Goal: Check status: Check status

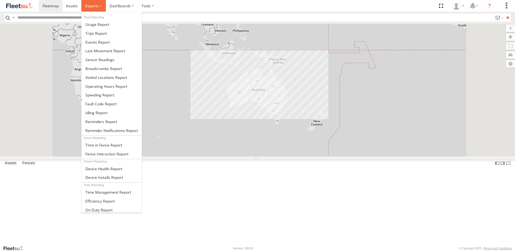
click at [95, 9] on label at bounding box center [93, 6] width 25 height 12
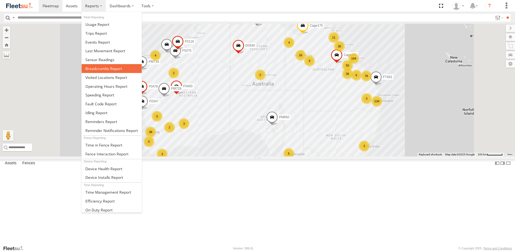
click at [104, 69] on span at bounding box center [103, 68] width 37 height 5
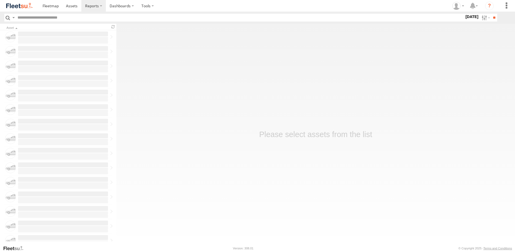
click at [134, 20] on input "text" at bounding box center [239, 18] width 449 height 8
type input "*****"
click at [480, 18] on label at bounding box center [486, 18] width 12 height 8
click at [0, 0] on label at bounding box center [0, 0] width 0 height 0
drag, startPoint x: 474, startPoint y: 49, endPoint x: 484, endPoint y: 36, distance: 16.4
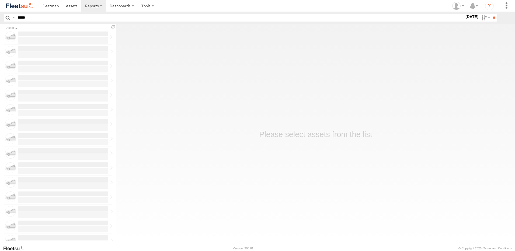
click at [0, 0] on label at bounding box center [0, 0] width 0 height 0
click at [492, 16] on input "**" at bounding box center [494, 18] width 6 height 8
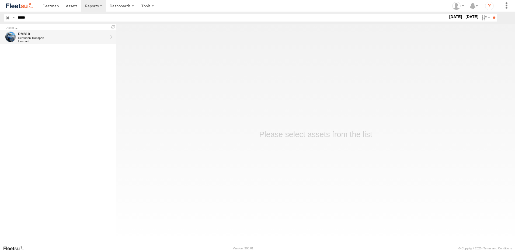
click at [68, 39] on div "Centurion Transport" at bounding box center [63, 37] width 90 height 3
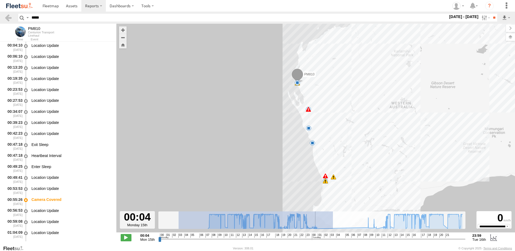
drag, startPoint x: 179, startPoint y: 217, endPoint x: 333, endPoint y: 224, distance: 154.6
click at [333, 224] on rect at bounding box center [312, 221] width 307 height 18
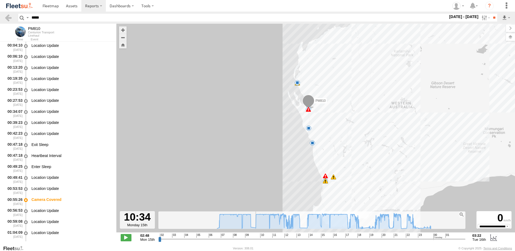
drag, startPoint x: 159, startPoint y: 238, endPoint x: 256, endPoint y: 250, distance: 97.4
click at [256, 242] on input "range" at bounding box center [312, 239] width 307 height 5
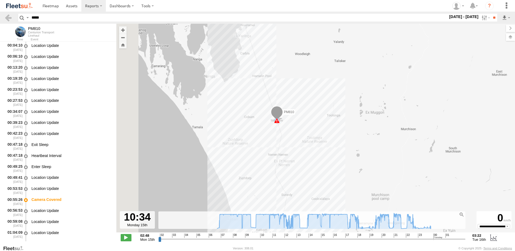
drag, startPoint x: 285, startPoint y: 81, endPoint x: 312, endPoint y: 127, distance: 52.7
click at [312, 127] on div "PM810 10:14 Mon 10:14 Mon 14:12 Mon 21:43 Mon 00:47 Tue 13:05 Tue 18:17 Tue 23:…" at bounding box center [315, 131] width 399 height 215
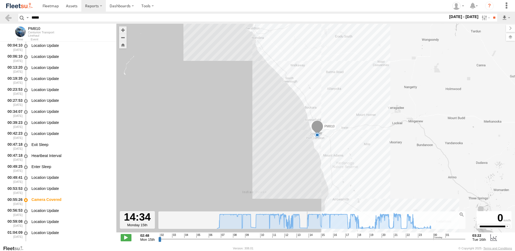
drag, startPoint x: 255, startPoint y: 239, endPoint x: 324, endPoint y: 228, distance: 69.6
click at [309, 242] on input "range" at bounding box center [312, 239] width 307 height 5
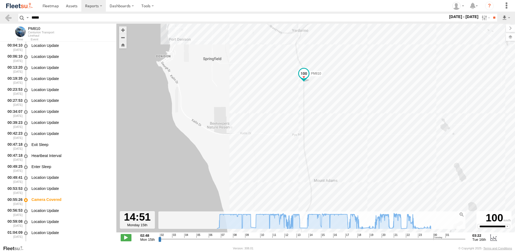
drag, startPoint x: 342, startPoint y: 125, endPoint x: 354, endPoint y: 192, distance: 67.9
click at [356, 199] on div "PM810 10:14 Mon 10:14 Mon 14:12 Mon 21:43 Mon 00:47 Tue 13:05 Tue 18:17 Tue 23:…" at bounding box center [315, 131] width 399 height 215
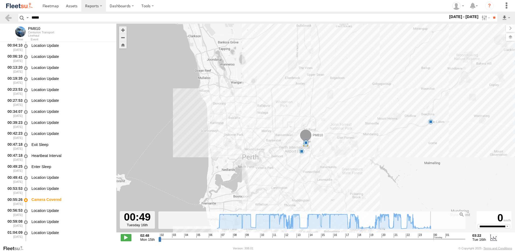
drag, startPoint x: 309, startPoint y: 240, endPoint x: 432, endPoint y: 238, distance: 123.7
click at [432, 238] on input "range" at bounding box center [312, 239] width 307 height 5
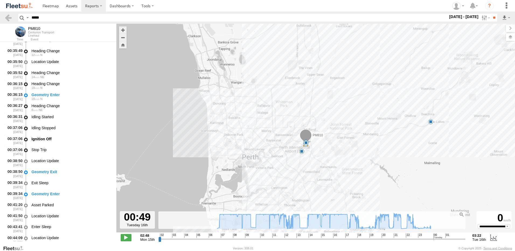
scroll to position [58314, 0]
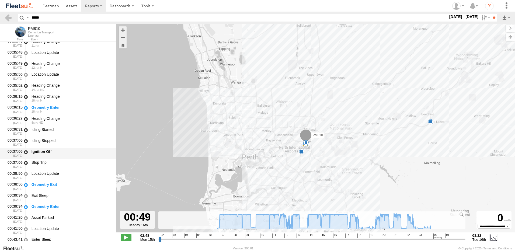
click at [36, 149] on div "Ignition Off" at bounding box center [71, 154] width 81 height 10
click at [54, 144] on div "Idling Stopped" at bounding box center [71, 142] width 81 height 10
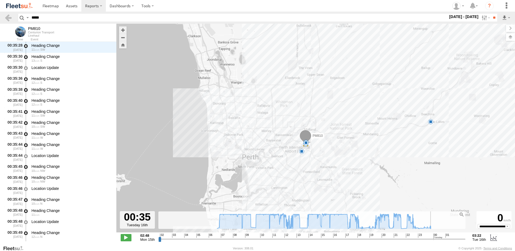
click at [429, 237] on input "range" at bounding box center [312, 239] width 307 height 5
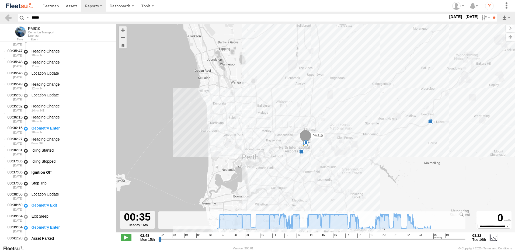
scroll to position [58307, 0]
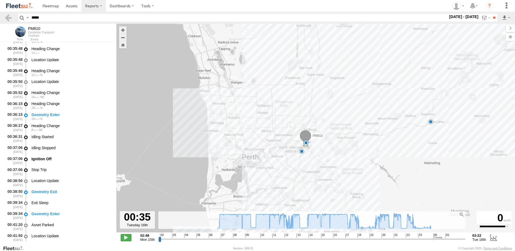
click at [130, 236] on span at bounding box center [126, 237] width 11 height 7
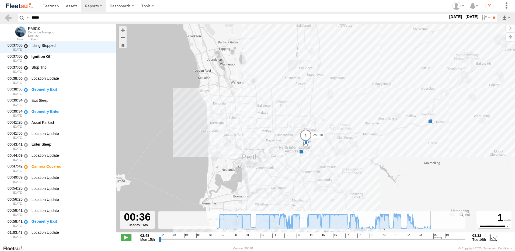
click at [130, 236] on span at bounding box center [126, 237] width 11 height 7
type input "**********"
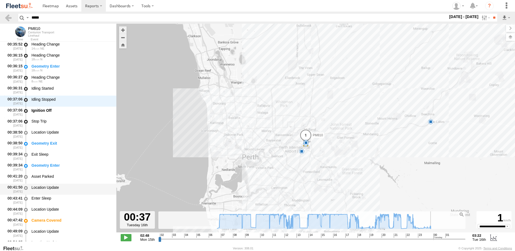
scroll to position [58329, 0]
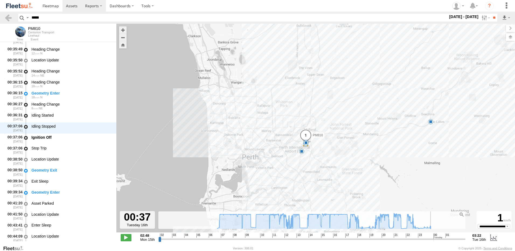
drag, startPoint x: 86, startPoint y: 19, endPoint x: 67, endPoint y: 0, distance: 26.5
click at [85, 18] on input "*****" at bounding box center [238, 18] width 419 height 8
